Goal: Download file/media

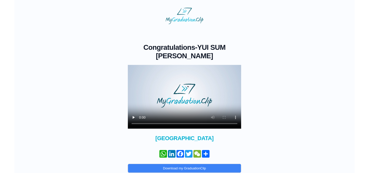
scroll to position [25, 0]
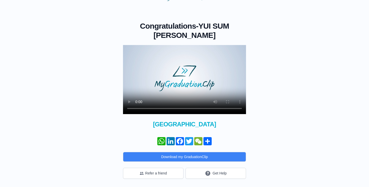
click at [186, 90] on video at bounding box center [184, 79] width 123 height 69
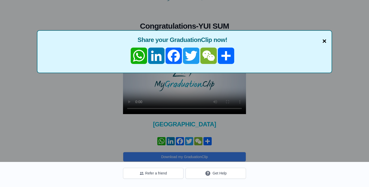
click at [325, 39] on span "×" at bounding box center [324, 41] width 4 height 11
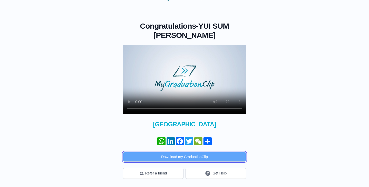
click at [188, 158] on button "Download my GraduationClip" at bounding box center [184, 157] width 123 height 10
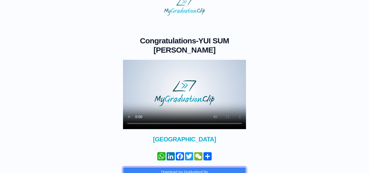
scroll to position [0, 0]
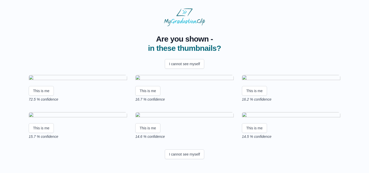
click at [49, 82] on img at bounding box center [78, 78] width 98 height 7
